Goal: Task Accomplishment & Management: Manage account settings

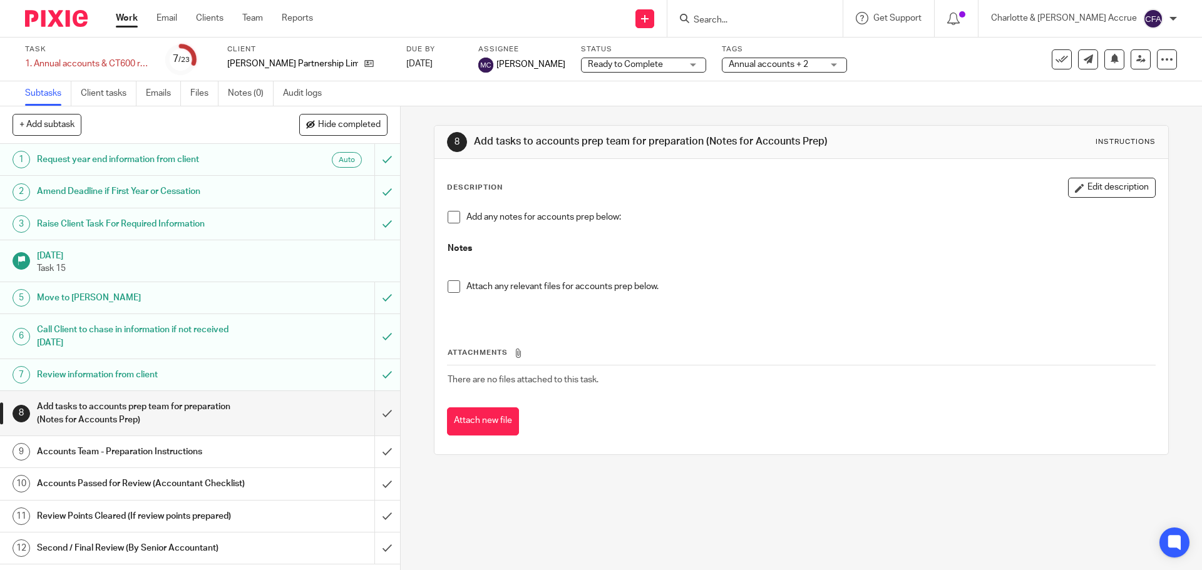
click at [1131, 59] on link at bounding box center [1141, 59] width 20 height 20
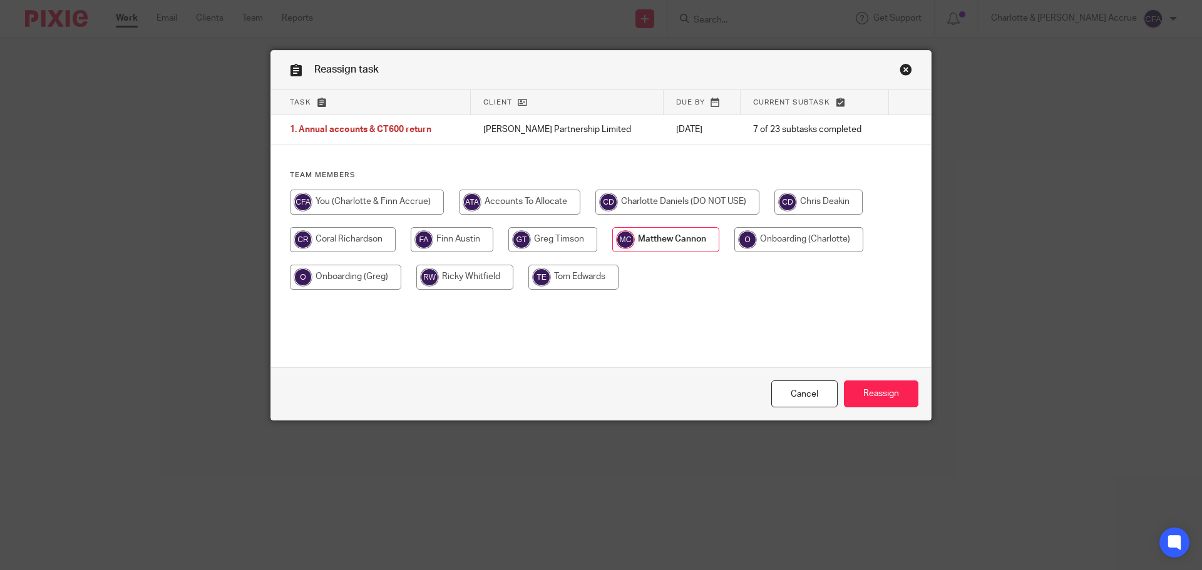
click at [388, 204] on input "radio" at bounding box center [367, 202] width 154 height 25
radio input "true"
click at [872, 394] on input "Reassign" at bounding box center [881, 394] width 75 height 27
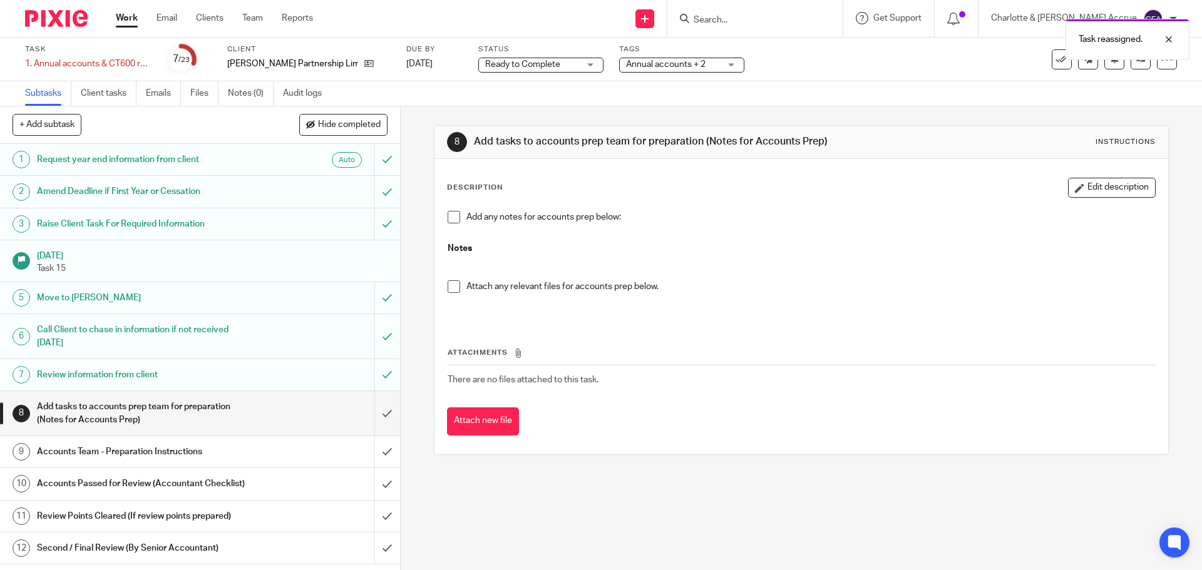
click at [562, 61] on span "Ready to Complete" at bounding box center [532, 64] width 94 height 13
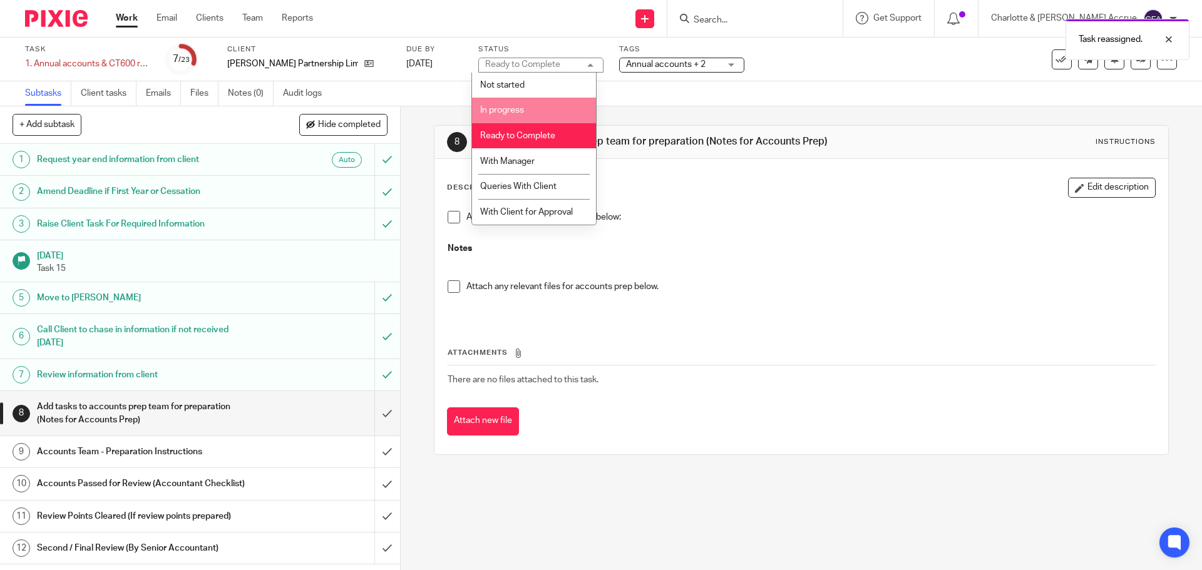
click at [517, 117] on li "In progress" at bounding box center [534, 111] width 124 height 26
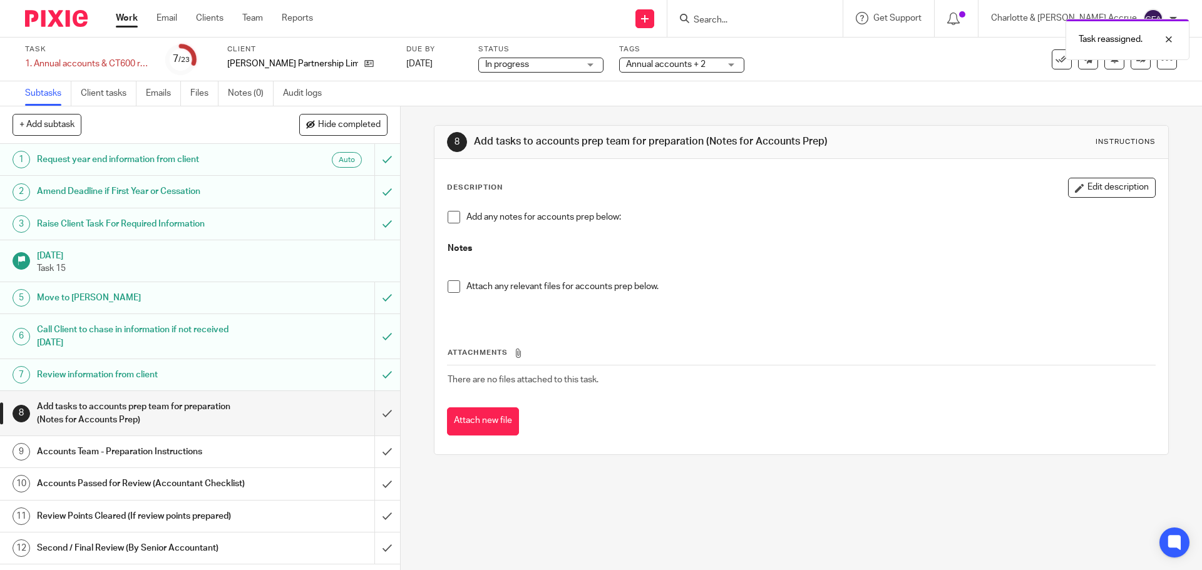
click at [661, 70] on span "Annual accounts + 2" at bounding box center [673, 64] width 94 height 13
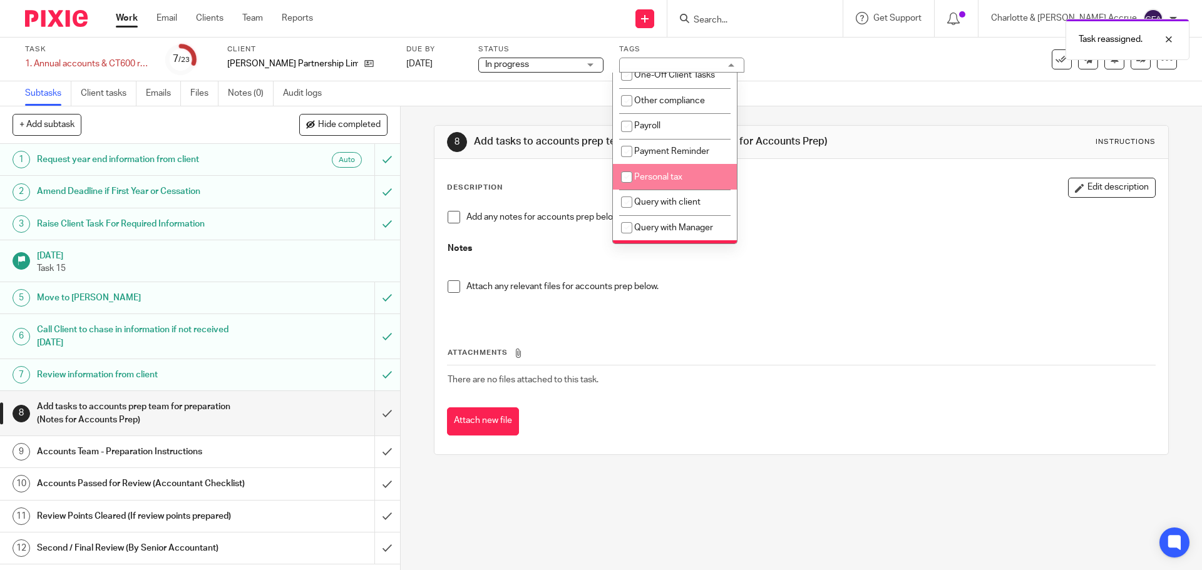
scroll to position [313, 0]
click at [644, 192] on li "Personal tax" at bounding box center [675, 179] width 124 height 26
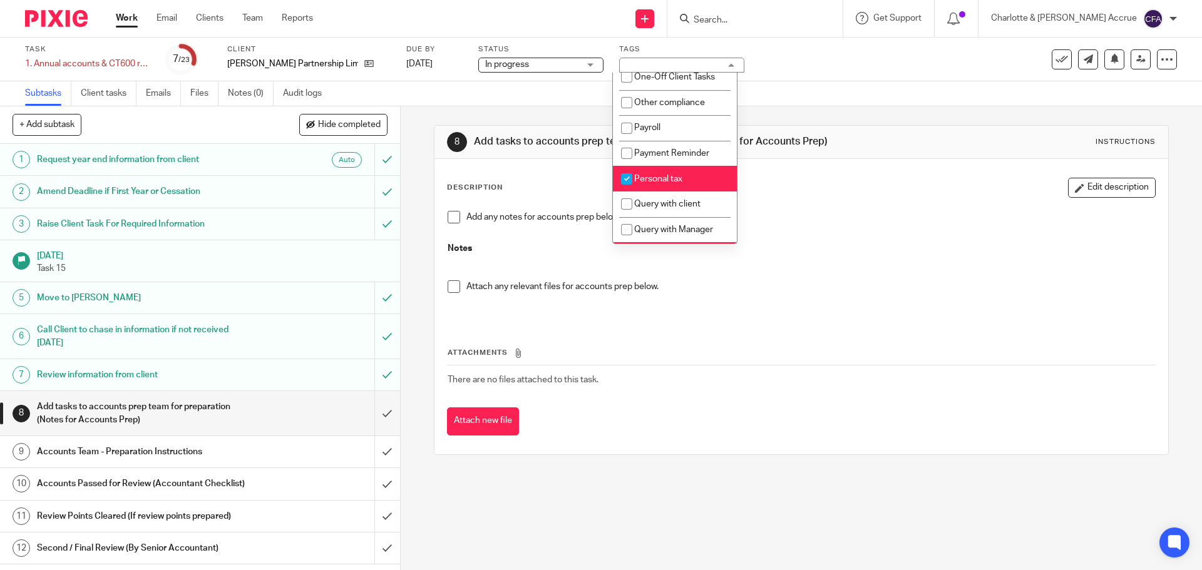
click at [650, 183] on span "Personal tax" at bounding box center [658, 179] width 48 height 9
checkbox input "false"
click at [648, 209] on span "Query with client" at bounding box center [667, 204] width 66 height 9
checkbox input "true"
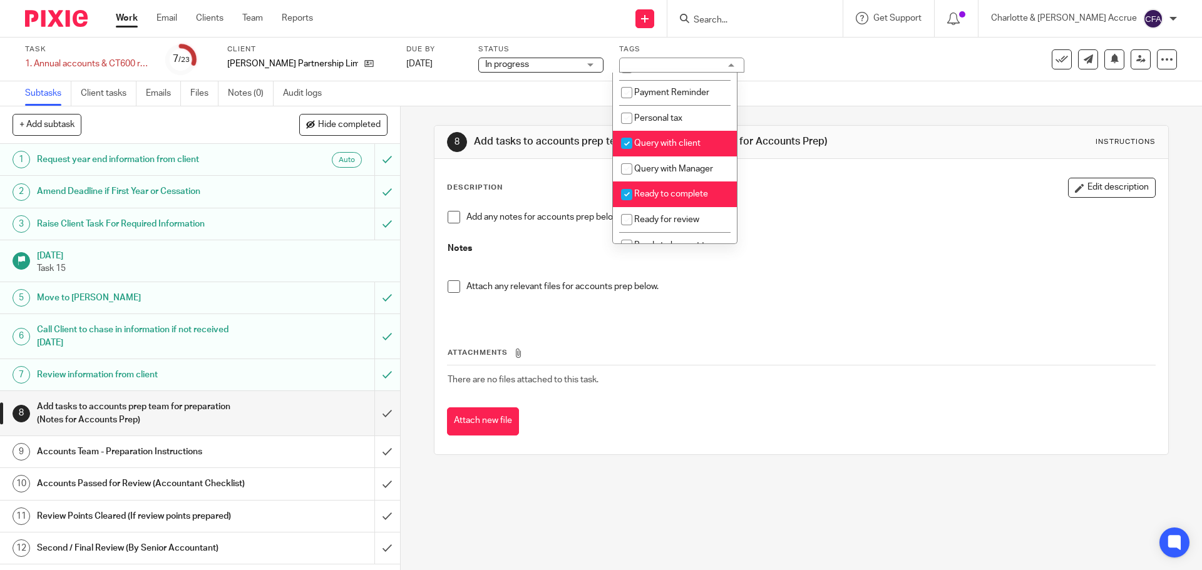
scroll to position [376, 0]
click at [649, 197] on span "Ready to complete" at bounding box center [671, 192] width 74 height 9
checkbox input "false"
click at [571, 125] on div "8 Add tasks to accounts prep team for preparation (Notes for Accounts Prep) Ins…" at bounding box center [801, 290] width 735 height 368
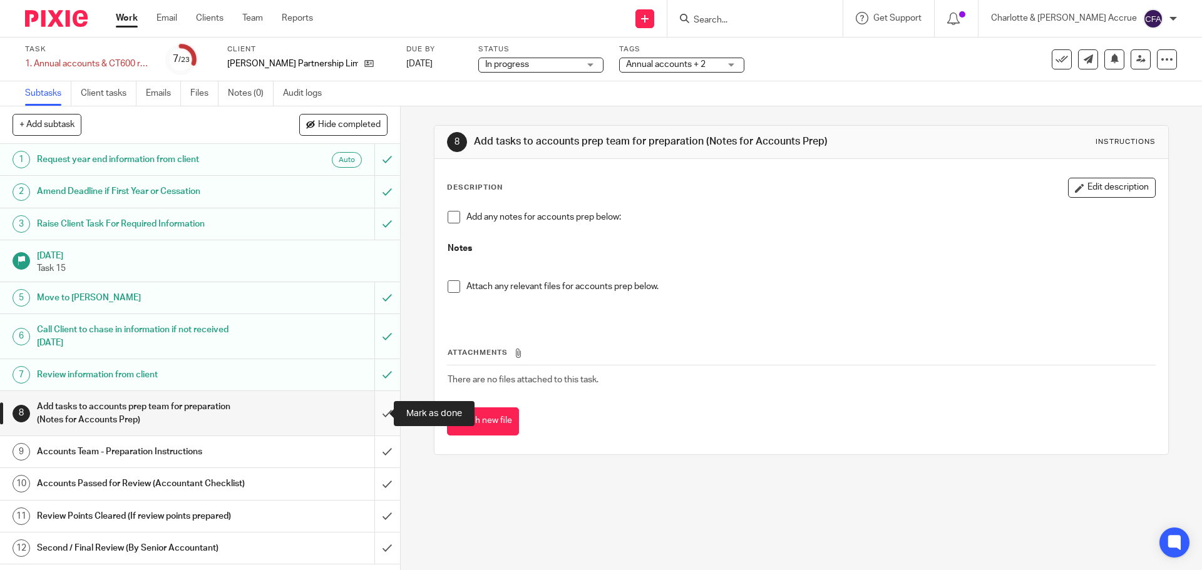
click at [375, 419] on input "submit" at bounding box center [200, 413] width 400 height 44
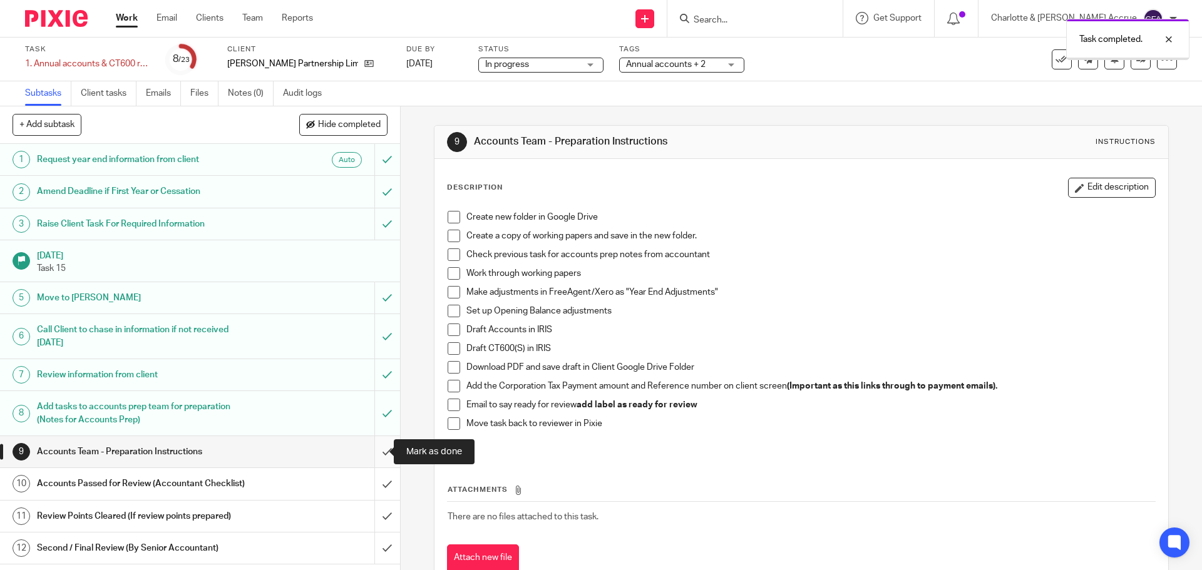
click at [371, 453] on input "submit" at bounding box center [200, 451] width 400 height 31
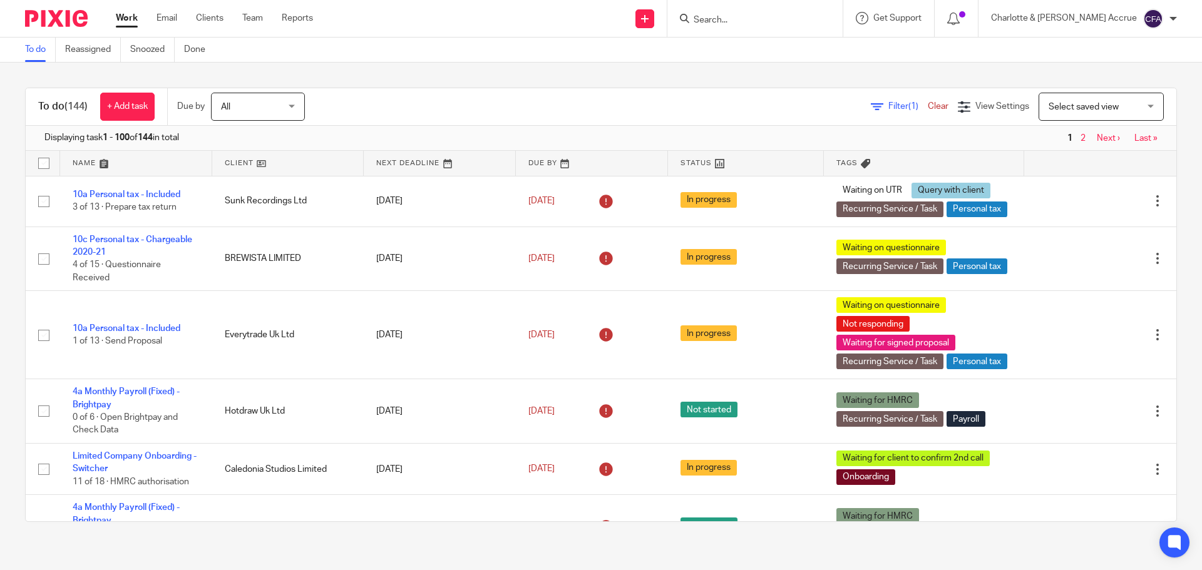
scroll to position [751, 0]
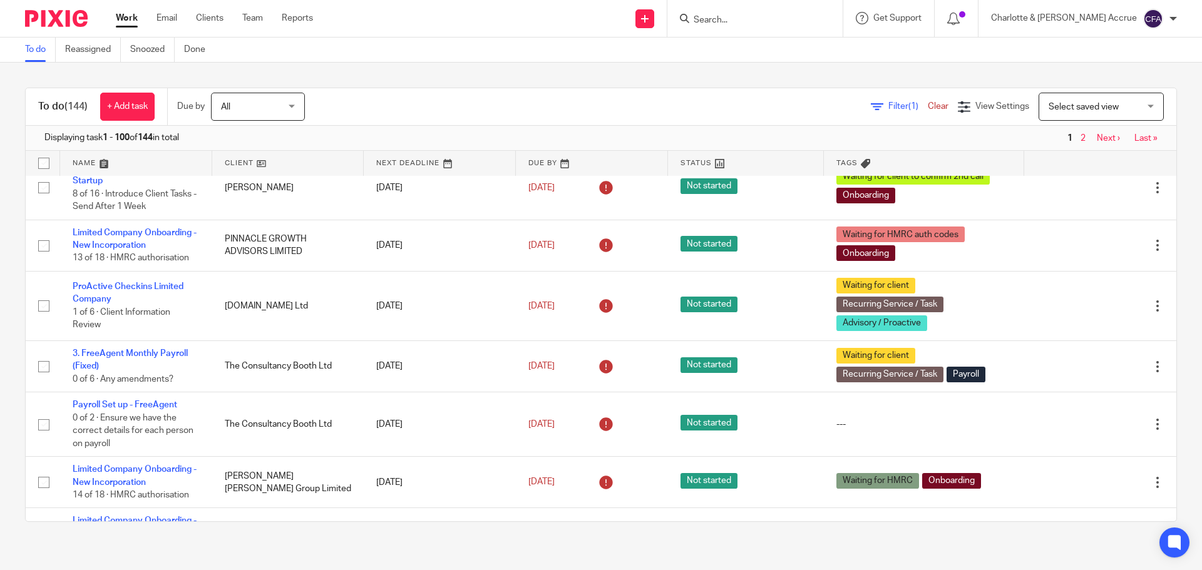
click at [763, 18] on input "Search" at bounding box center [749, 20] width 113 height 11
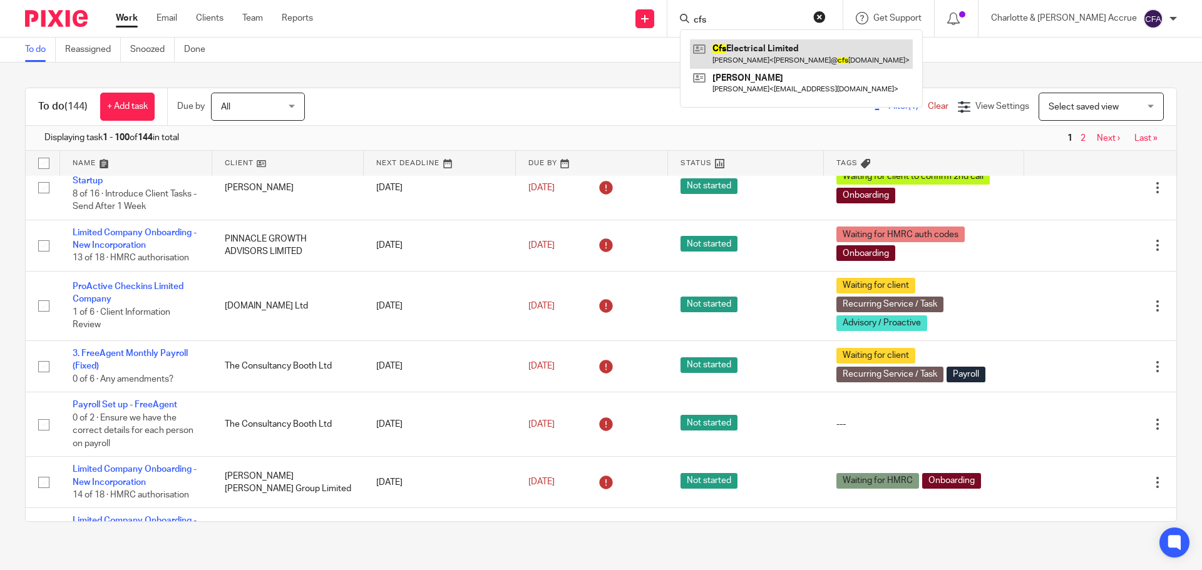
type input "cfs"
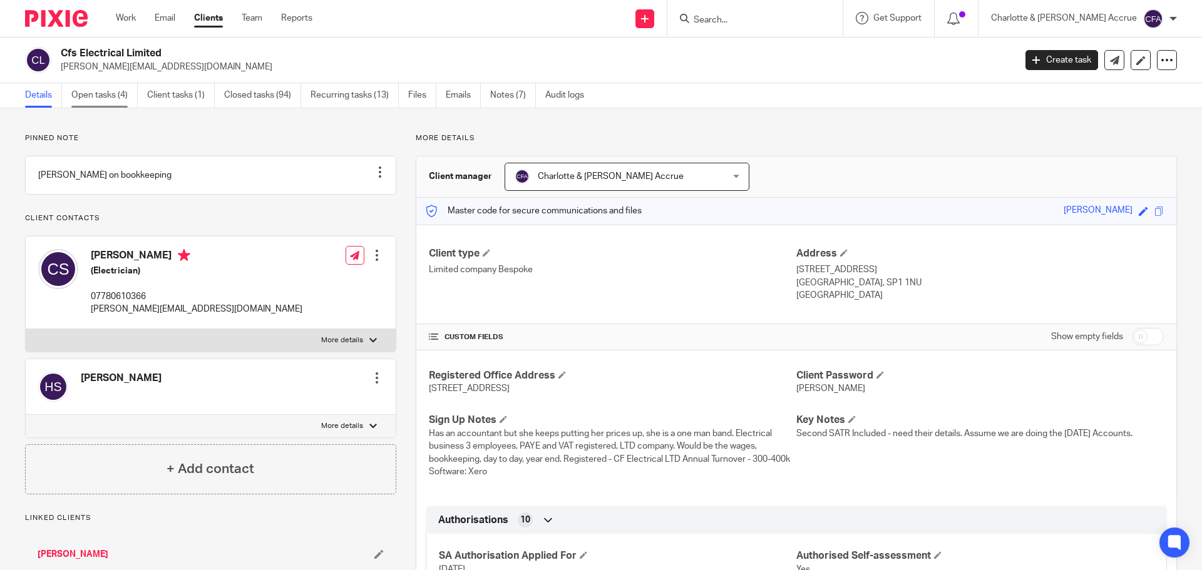
click at [94, 105] on link "Open tasks (4)" at bounding box center [104, 95] width 66 height 24
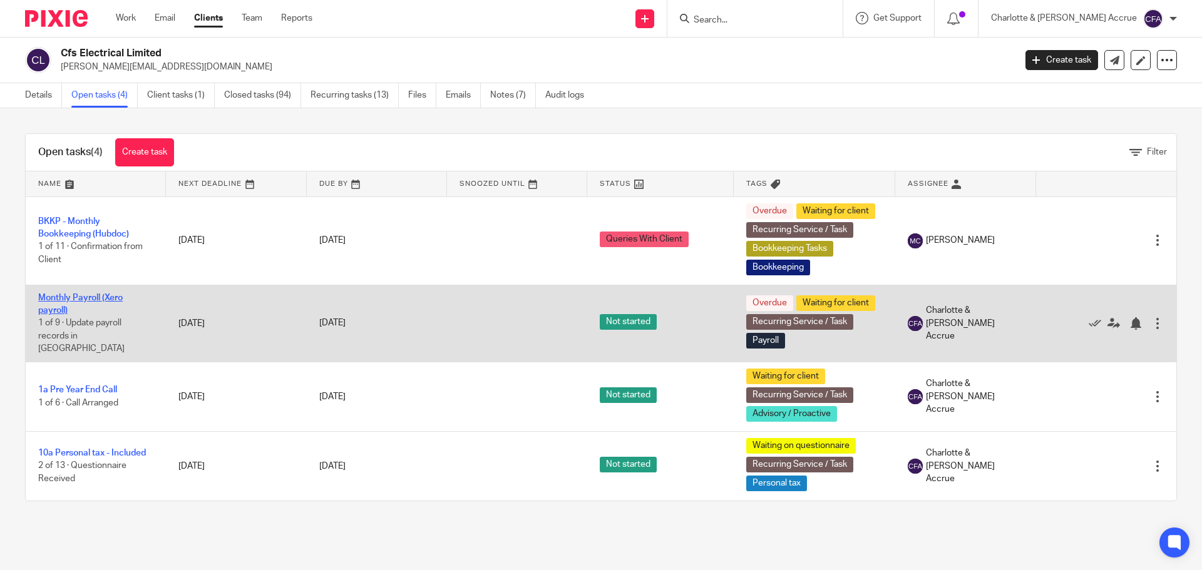
click at [71, 299] on link "Monthly Payroll (Xero payroll)" at bounding box center [80, 304] width 85 height 21
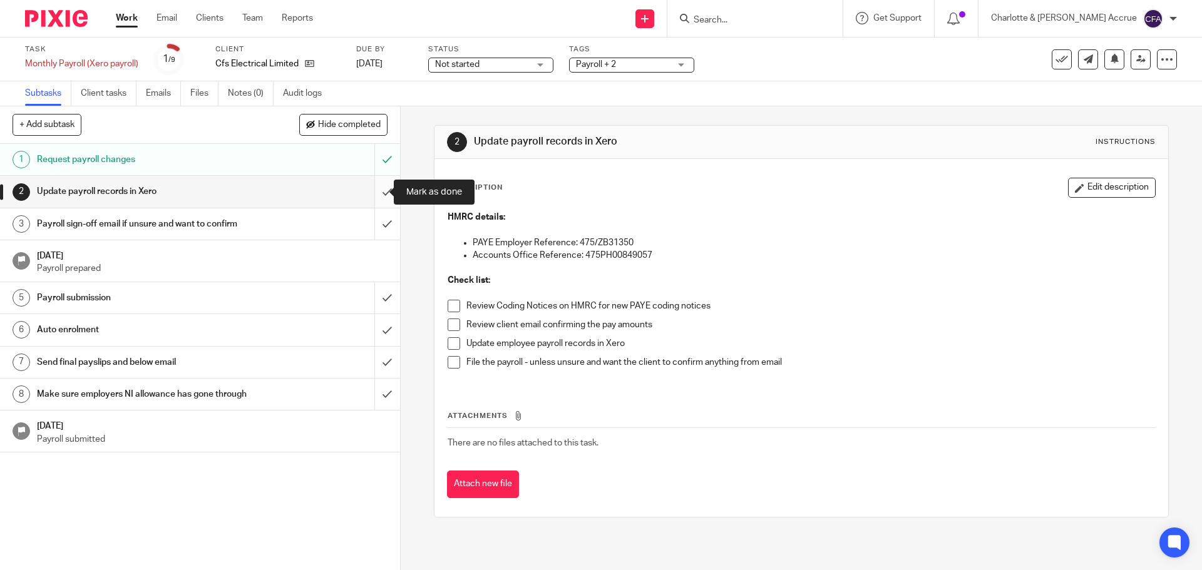
click at [374, 195] on input "submit" at bounding box center [200, 191] width 400 height 31
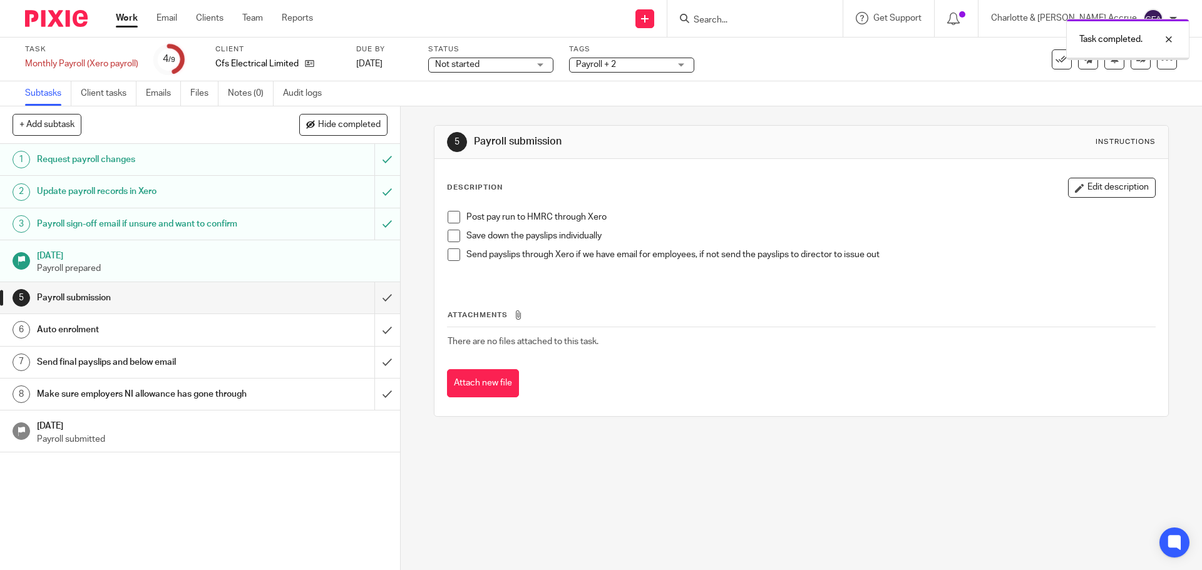
click at [522, 63] on span "Not started" at bounding box center [482, 64] width 94 height 13
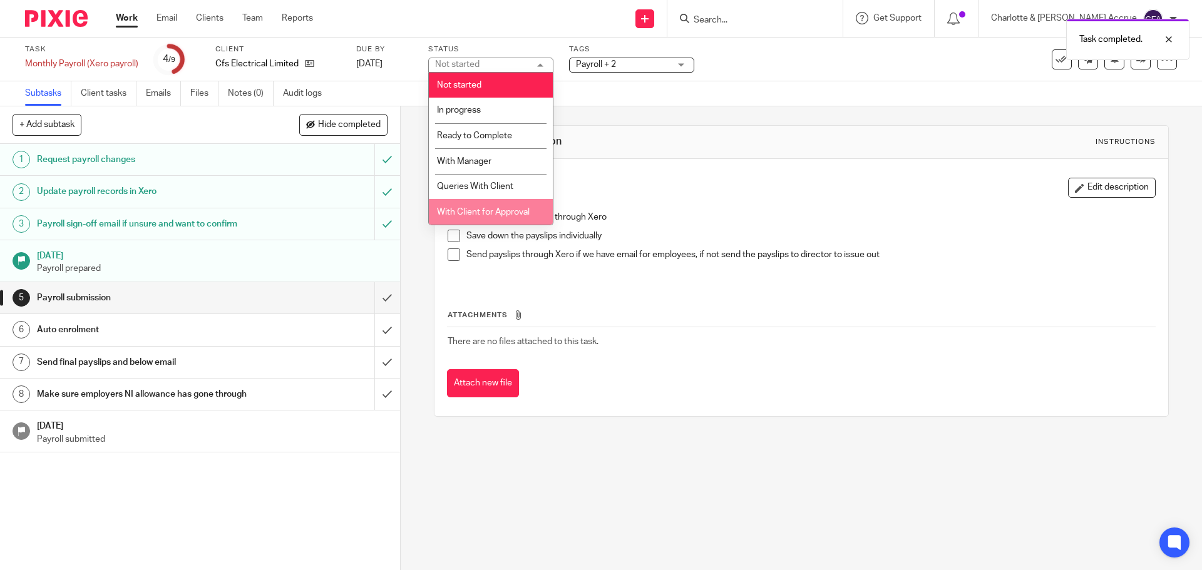
click at [482, 209] on span "With Client for Approval" at bounding box center [483, 212] width 93 height 9
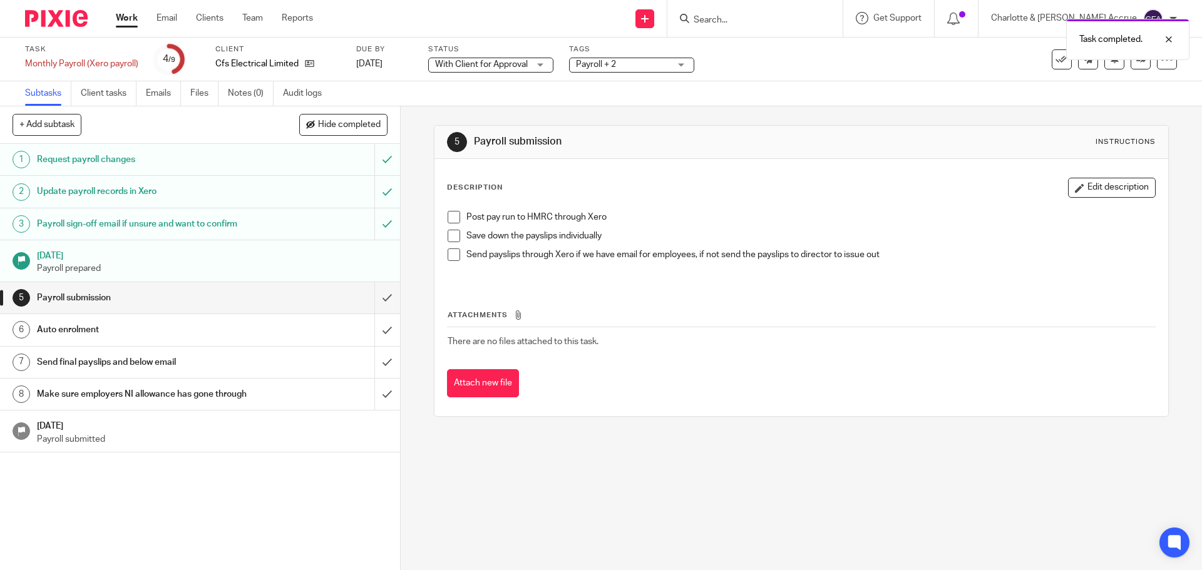
click at [651, 59] on div "Task completed." at bounding box center [895, 37] width 589 height 48
click at [654, 68] on span "Payroll + 2" at bounding box center [623, 64] width 94 height 13
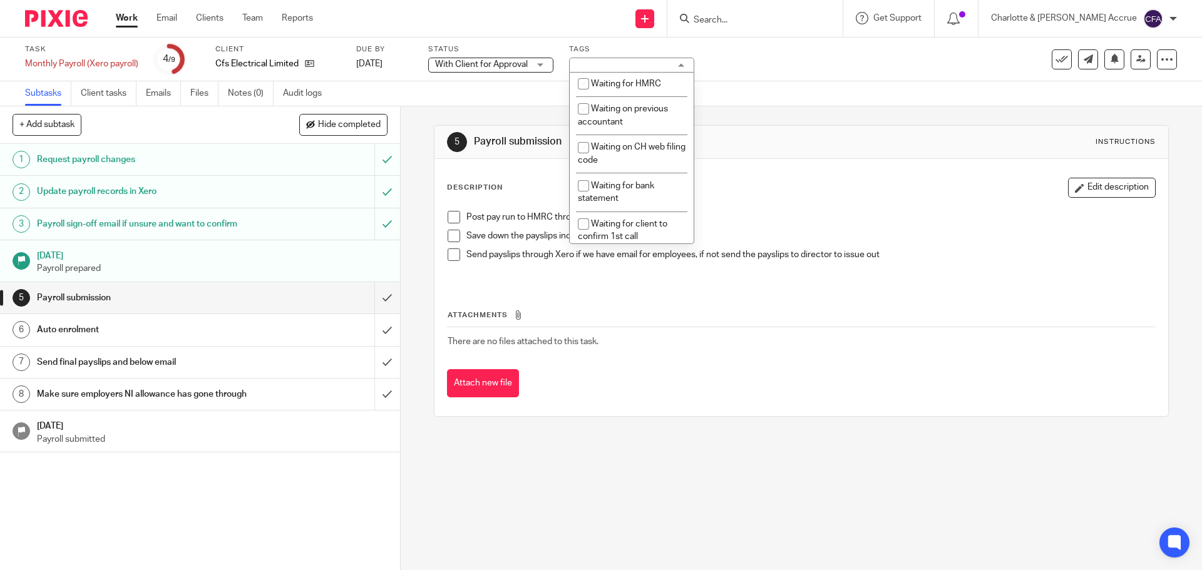
click at [631, 71] on li "With client for approval" at bounding box center [632, 59] width 124 height 26
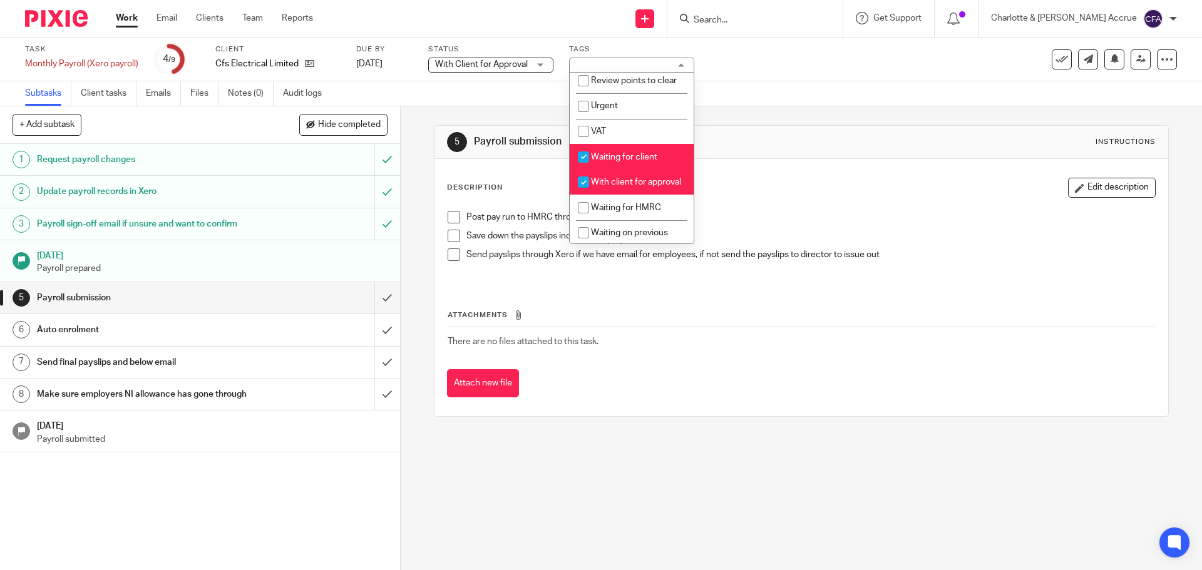
scroll to position [626, 0]
click at [589, 195] on input "checkbox" at bounding box center [584, 184] width 24 height 24
checkbox input "false"
click at [601, 163] on span "Waiting for client" at bounding box center [624, 158] width 66 height 9
checkbox input "false"
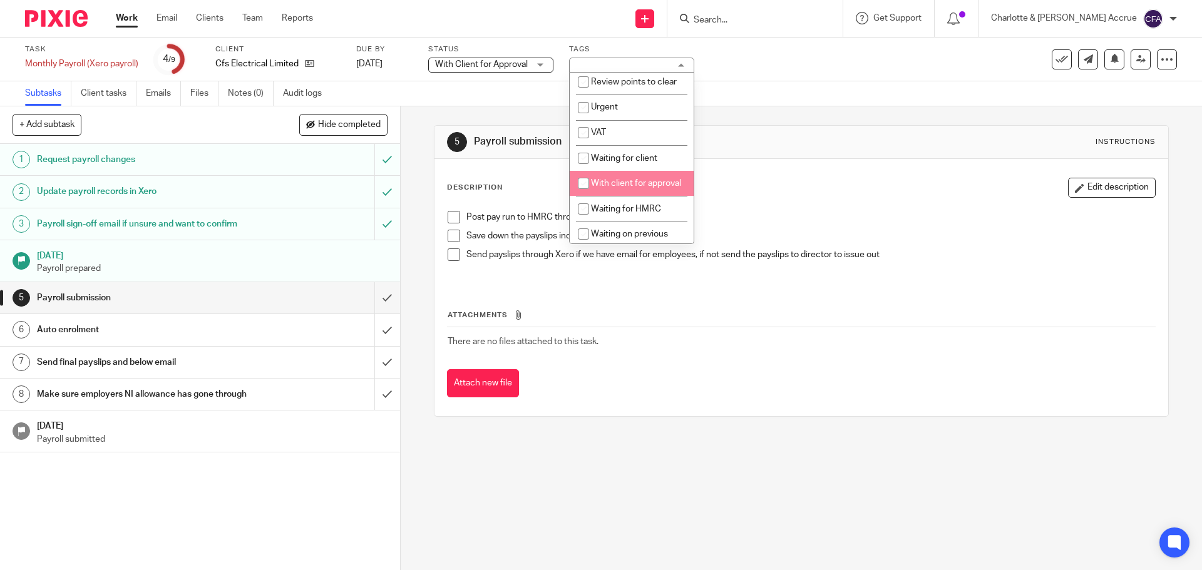
click at [593, 195] on input "checkbox" at bounding box center [584, 184] width 24 height 24
checkbox input "true"
click at [761, 110] on div "5 Payroll submission Instructions Description Edit description Post pay run to …" at bounding box center [801, 270] width 735 height 329
